Goal: Information Seeking & Learning: Learn about a topic

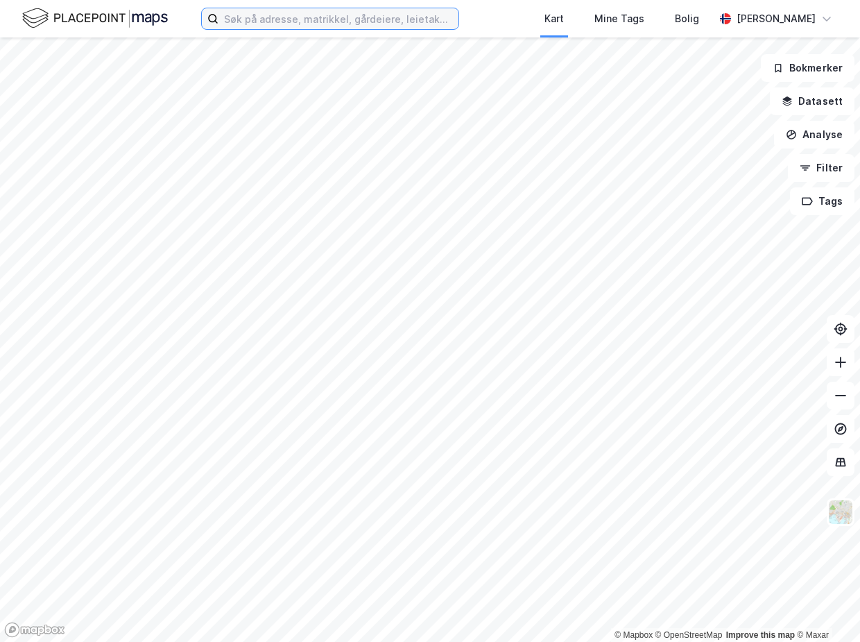
click at [260, 22] on input at bounding box center [338, 18] width 240 height 21
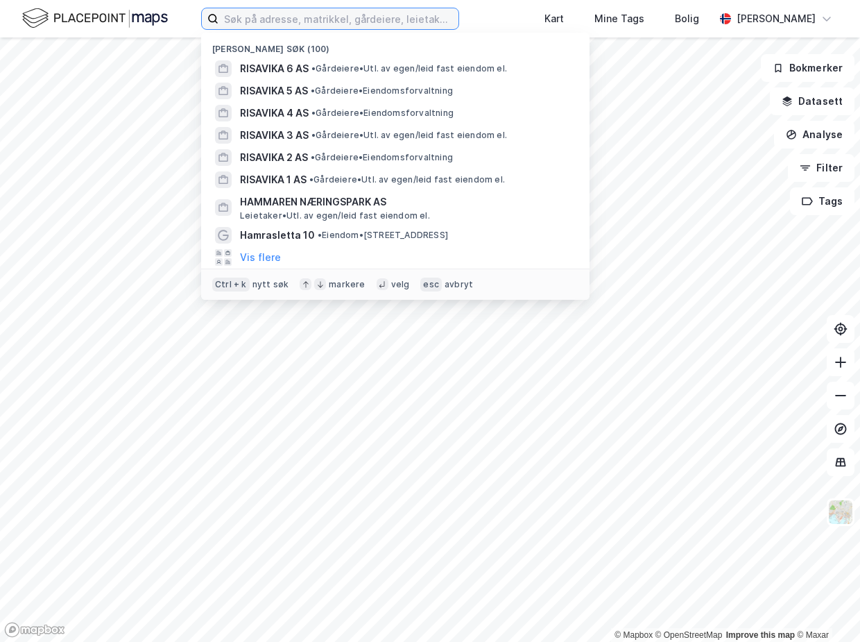
click at [260, 22] on input at bounding box center [338, 18] width 240 height 21
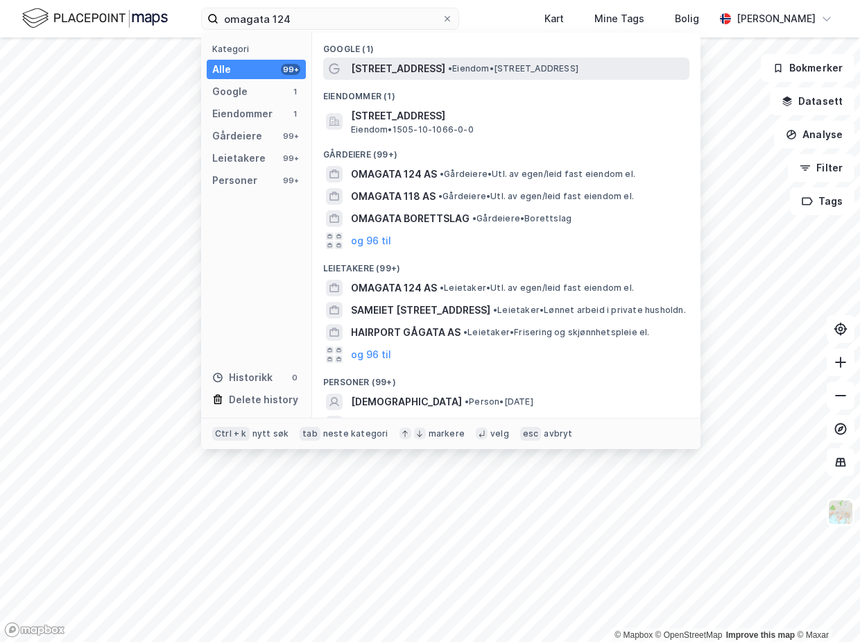
click at [406, 74] on span "[STREET_ADDRESS]" at bounding box center [398, 68] width 94 height 17
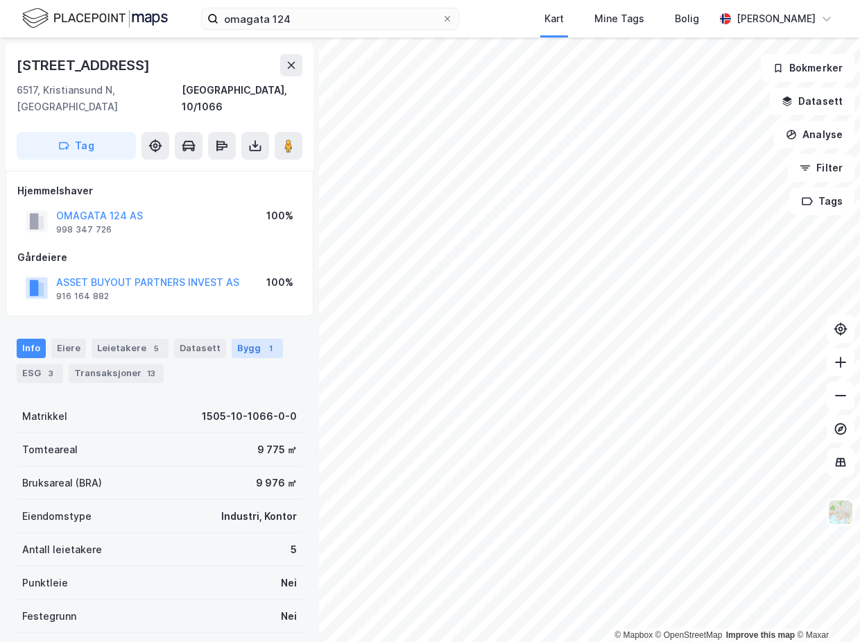
click at [270, 338] on div "Bygg 1" at bounding box center [257, 347] width 51 height 19
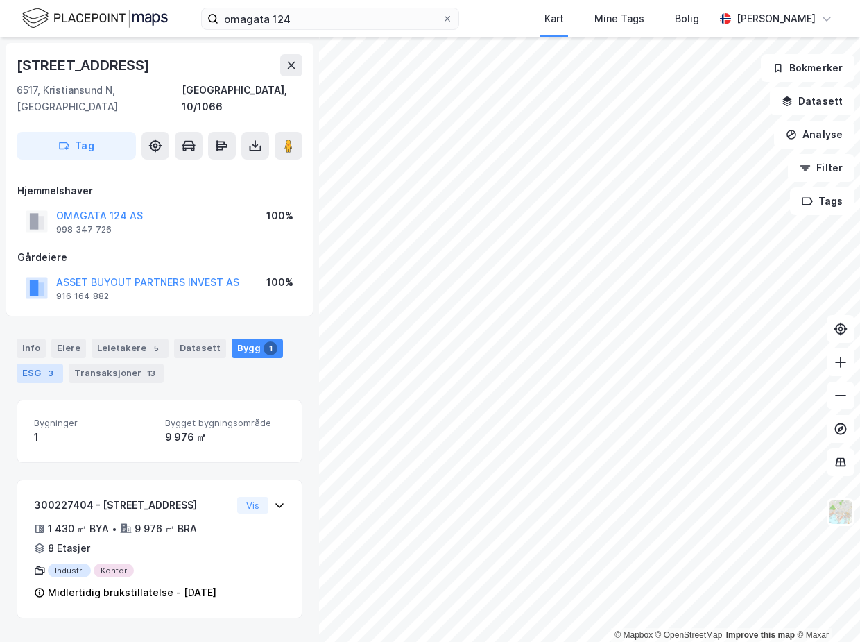
click at [48, 366] on div "3" at bounding box center [51, 373] width 14 height 14
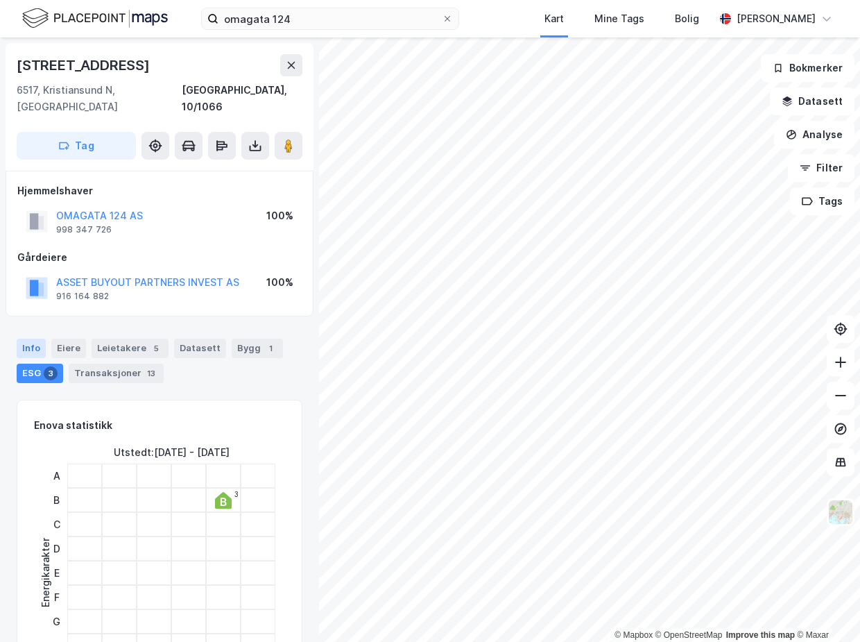
click at [33, 338] on div "Info" at bounding box center [31, 347] width 29 height 19
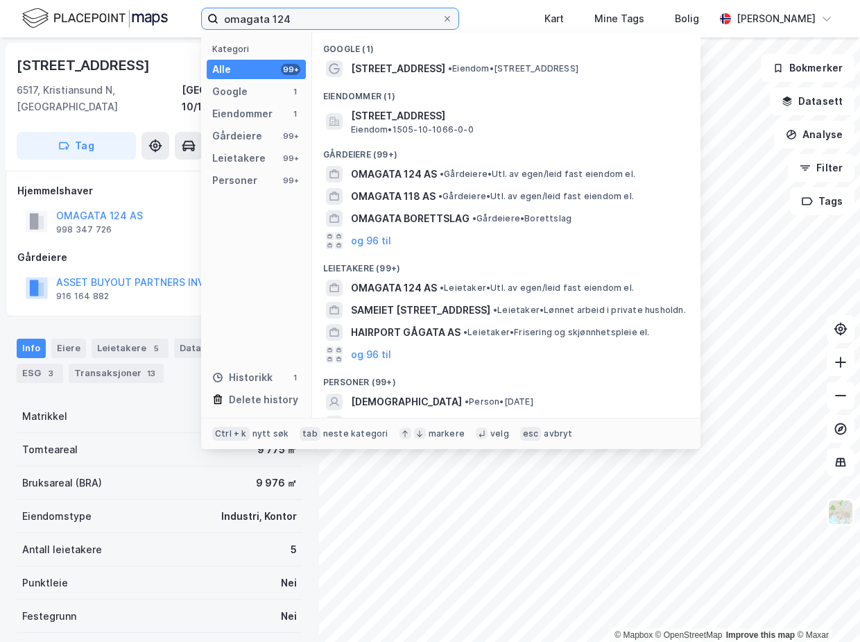
drag, startPoint x: 302, startPoint y: 21, endPoint x: 138, endPoint y: 18, distance: 164.4
click at [138, 18] on div "omagata 124 Kategori Alle 99+ Google 1 Eiendommer 1 Gårdeiere 99+ Leietakere 99…" at bounding box center [430, 18] width 860 height 37
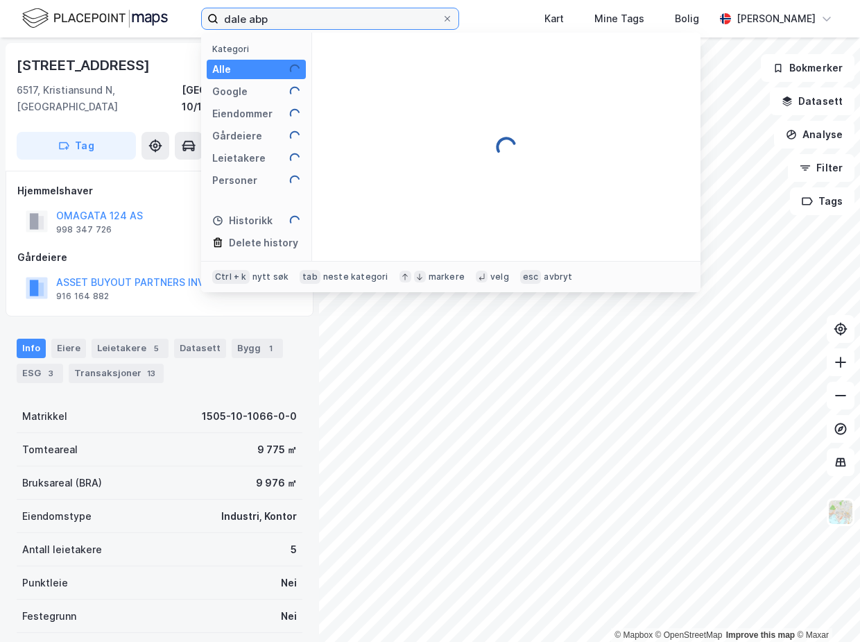
type input "dale abp"
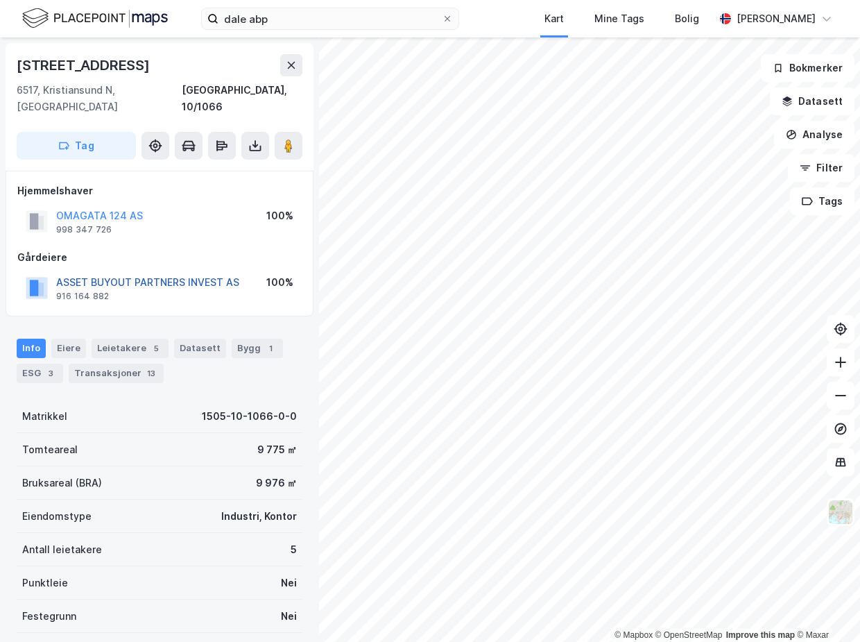
click at [0, 0] on button "ASSET BUYOUT PARTNERS INVEST AS" at bounding box center [0, 0] width 0 height 0
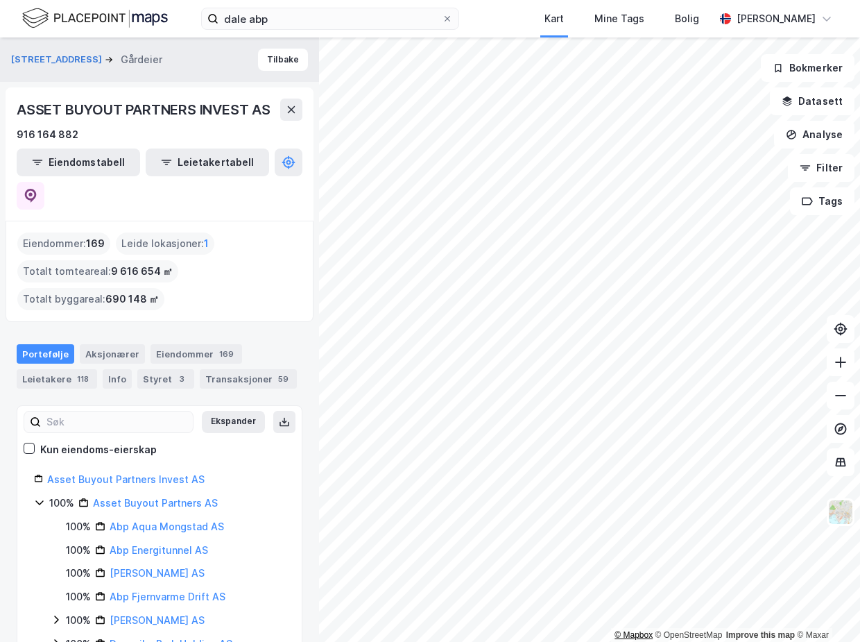
click at [638, 641] on html "dale abp Kart Mine Tags Bolig [PERSON_NAME] © Mapbox © OpenStreetMap Improve th…" at bounding box center [430, 321] width 860 height 642
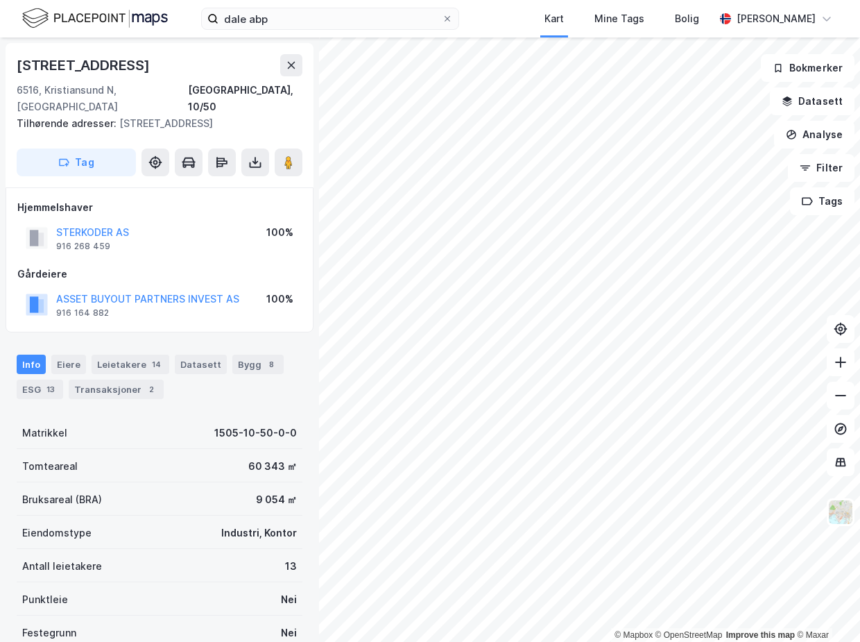
click at [130, 221] on div "STERKODER AS 916 268 459 100%" at bounding box center [159, 237] width 284 height 33
click at [0, 0] on button "STERKODER AS" at bounding box center [0, 0] width 0 height 0
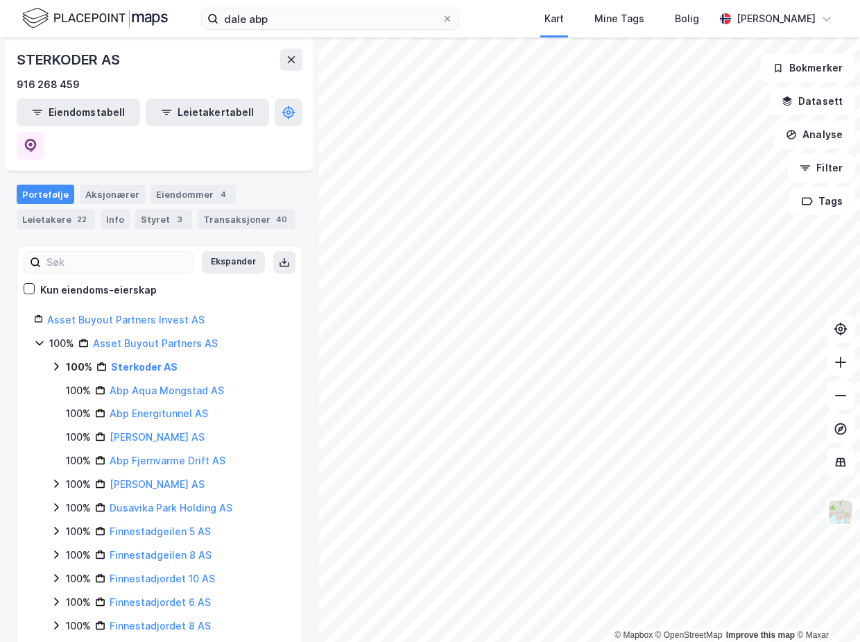
scroll to position [189, 0]
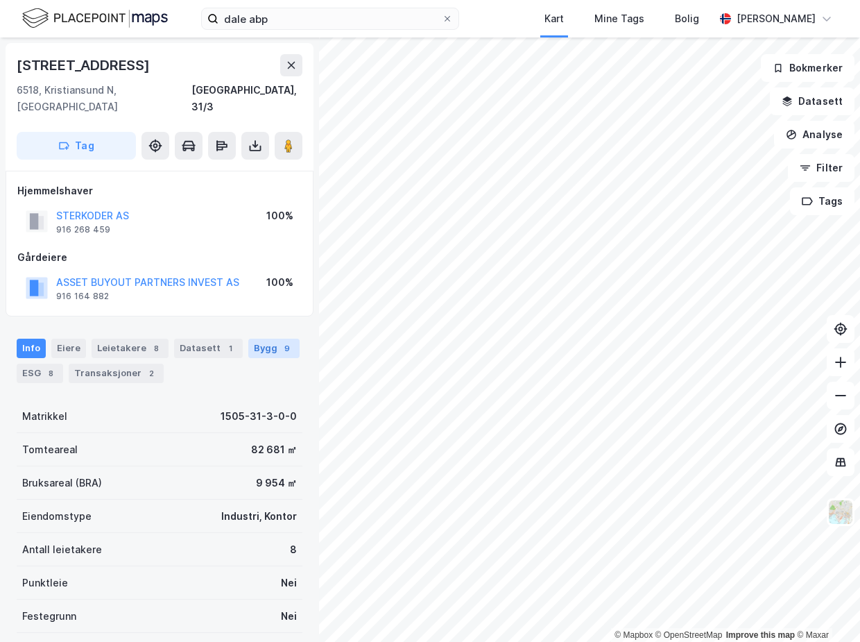
click at [280, 341] on div "9" at bounding box center [287, 348] width 14 height 14
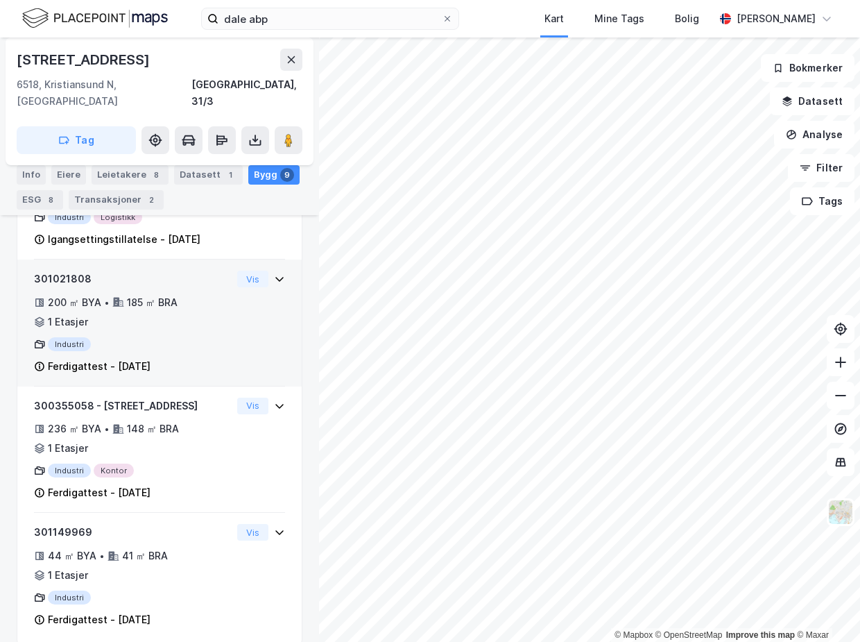
scroll to position [815, 0]
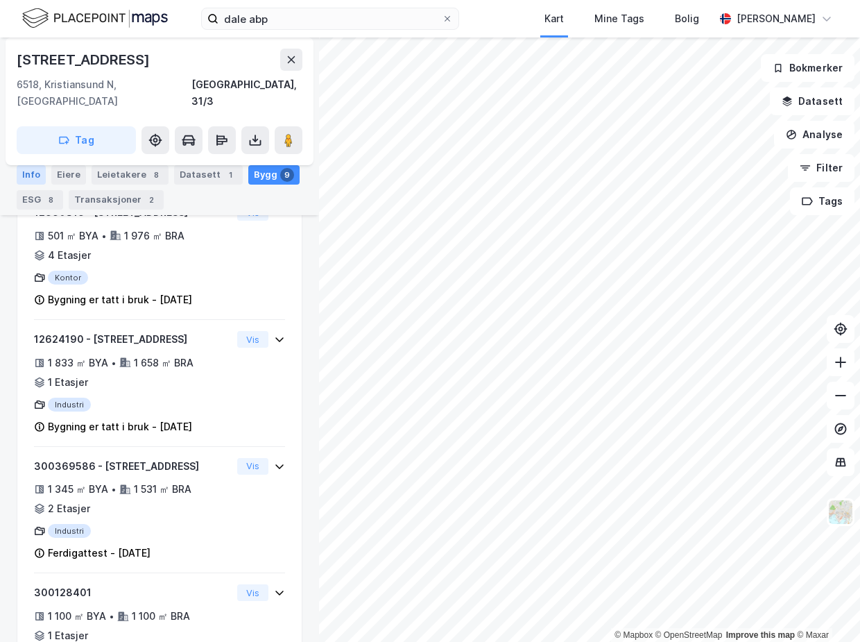
click at [22, 178] on div "Info" at bounding box center [31, 174] width 29 height 19
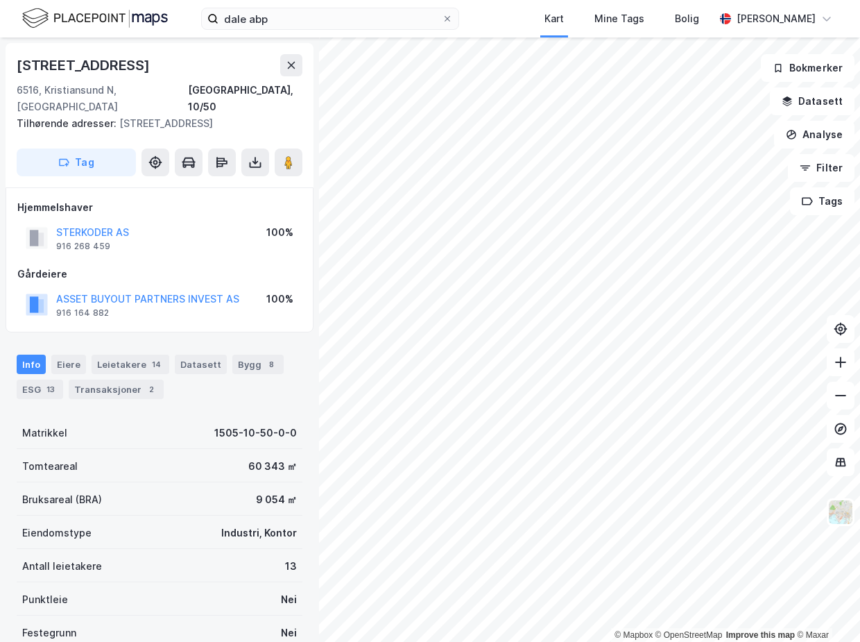
click at [273, 354] on div "Info Eiere Leietakere 14 Datasett Bygg 8 ESG 13 Transaksjoner 2" at bounding box center [160, 376] width 286 height 44
click at [264, 357] on div "8" at bounding box center [271, 364] width 14 height 14
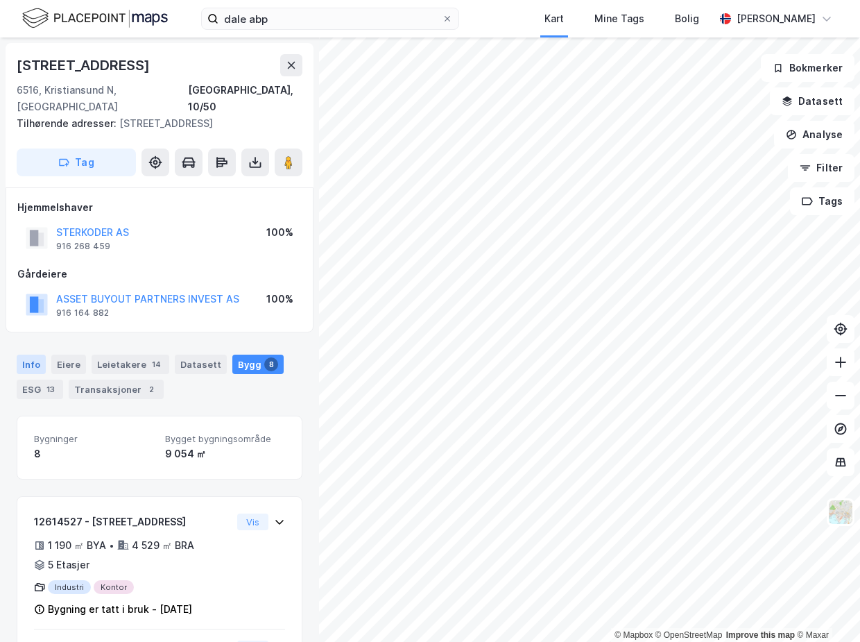
click at [41, 354] on div "Info" at bounding box center [31, 363] width 29 height 19
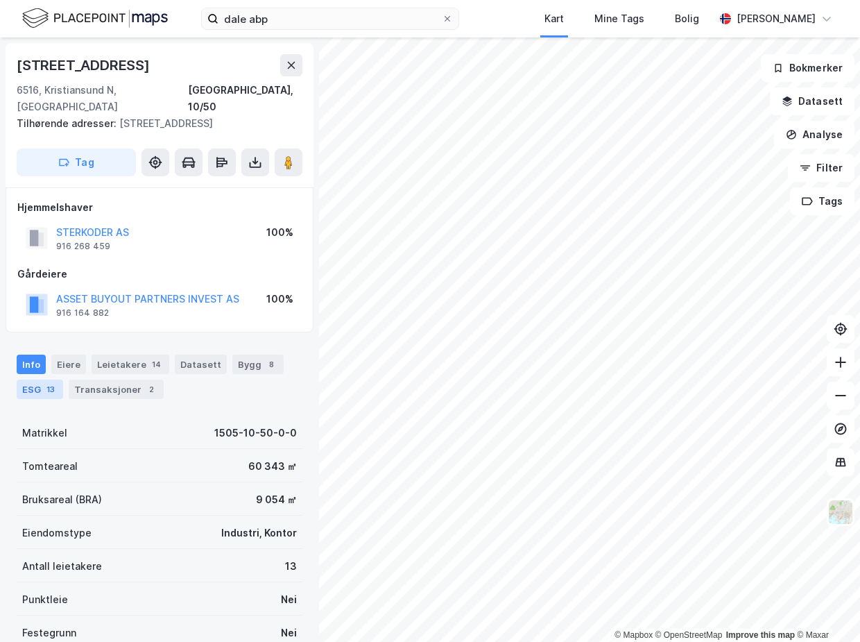
click at [17, 379] on div "ESG 13" at bounding box center [40, 388] width 46 height 19
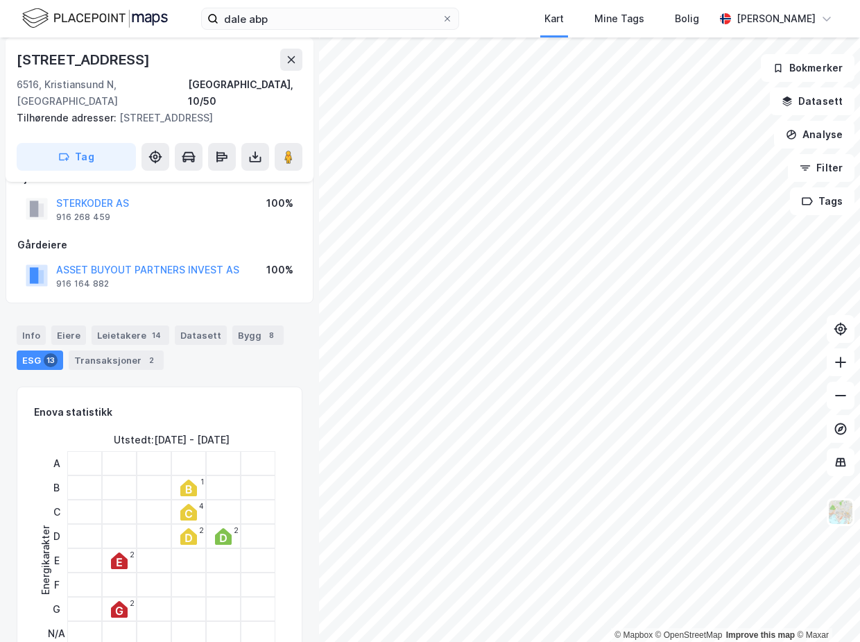
scroll to position [126, 0]
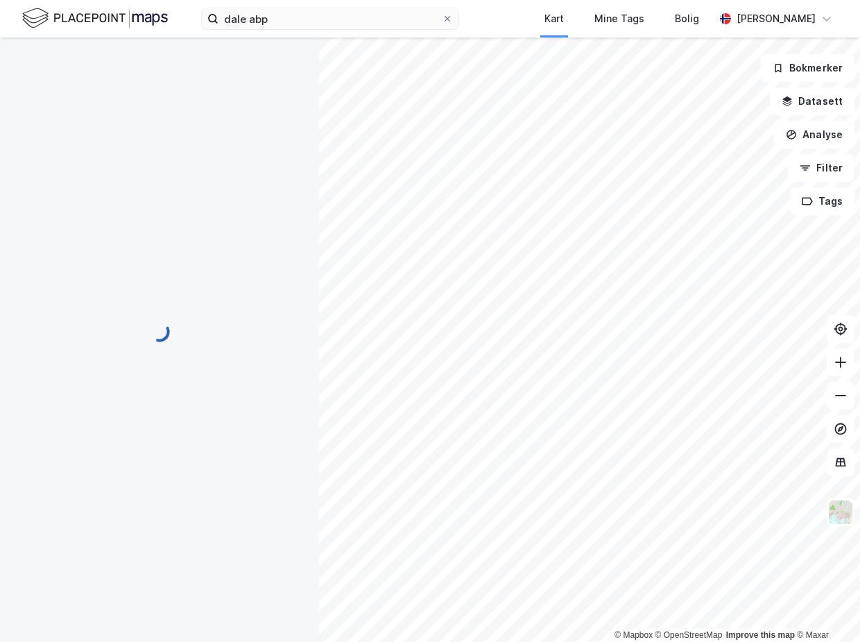
scroll to position [126, 0]
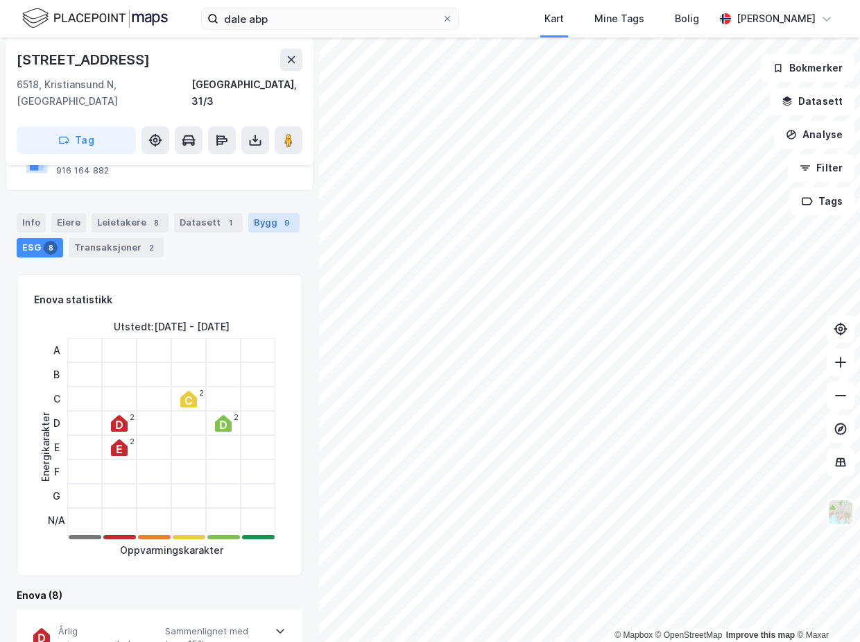
click at [259, 213] on div "Bygg 9" at bounding box center [273, 222] width 51 height 19
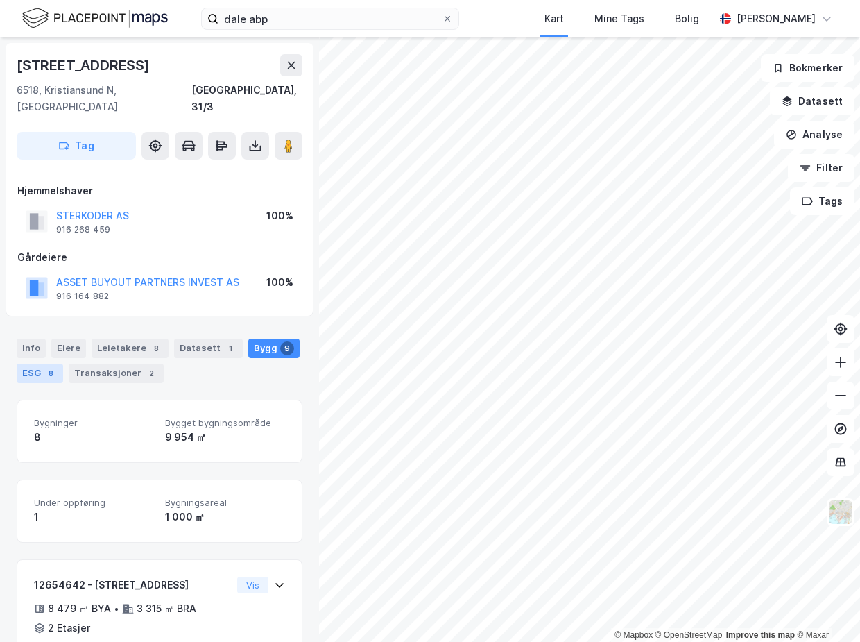
click at [40, 363] on div "ESG 8" at bounding box center [40, 372] width 46 height 19
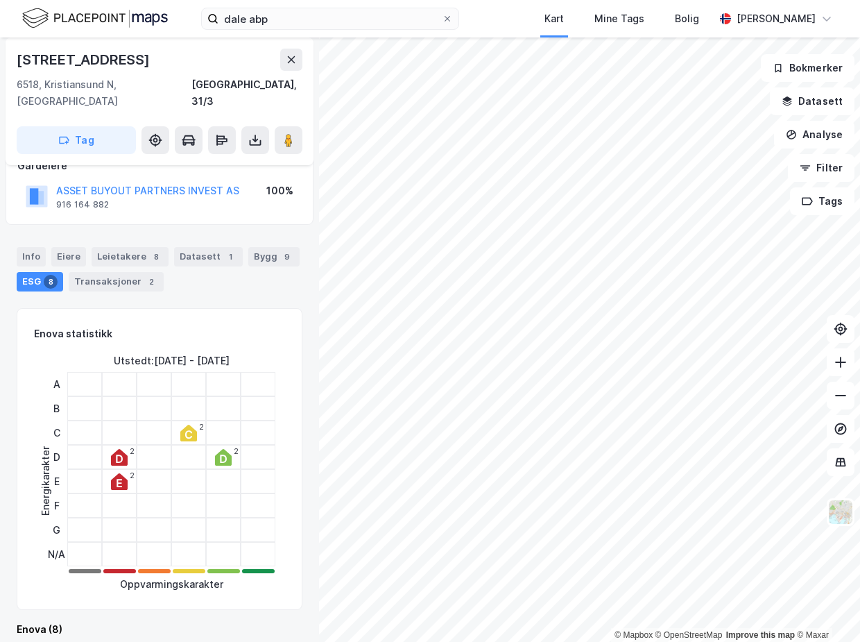
scroll to position [126, 0]
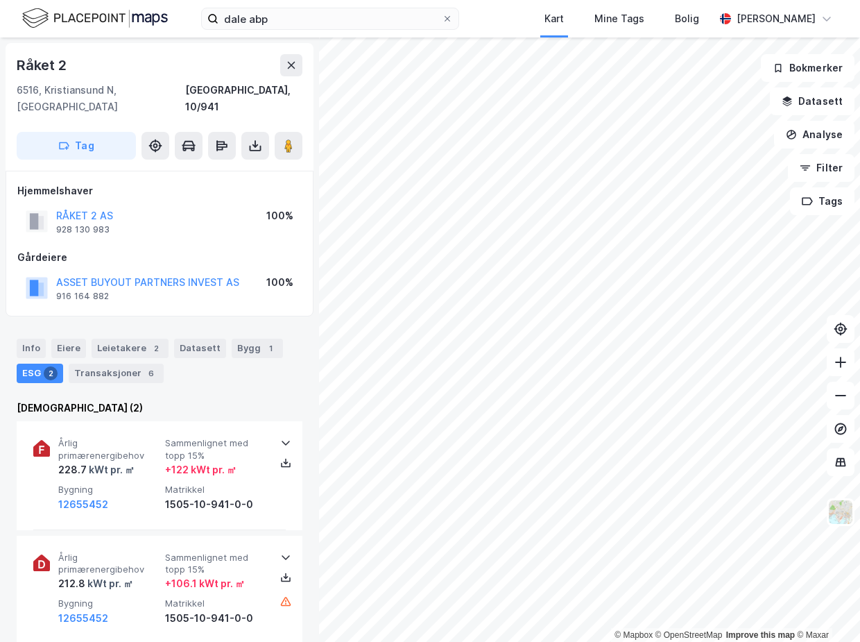
click at [191, 400] on div "[DEMOGRAPHIC_DATA] (2)" at bounding box center [160, 408] width 286 height 17
